Goal: Task Accomplishment & Management: Manage account settings

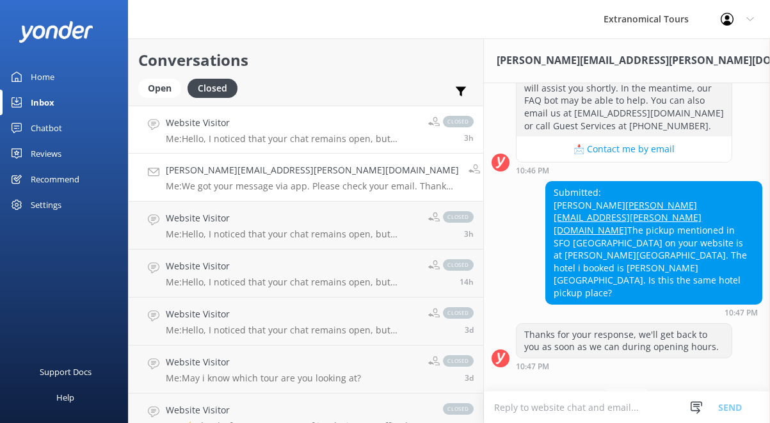
click at [212, 131] on div "Website Visitor Me: Hello, I noticed that your chat remains open, but inactive.…" at bounding box center [292, 130] width 253 height 28
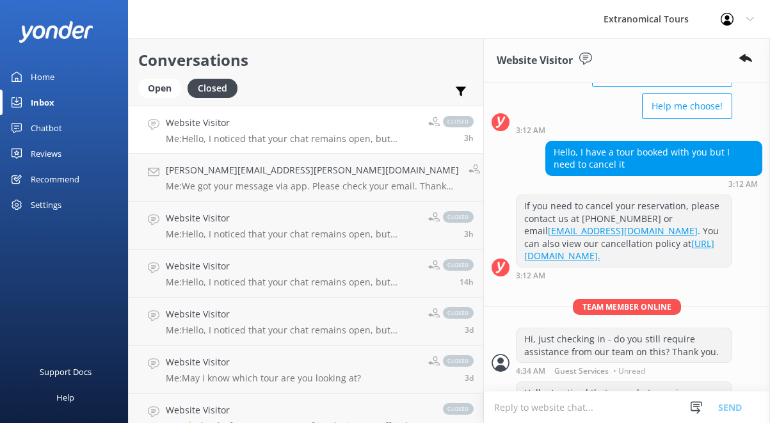
scroll to position [174, 0]
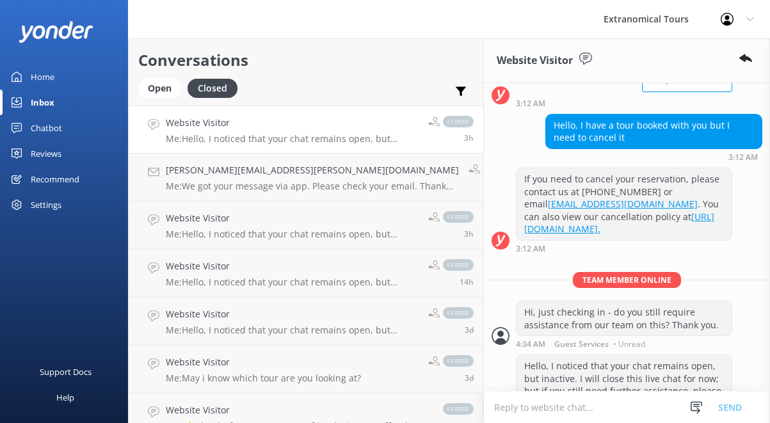
click at [76, 101] on link "Inbox" at bounding box center [64, 103] width 128 height 26
